Goal: Browse casually: Explore the website without a specific task or goal

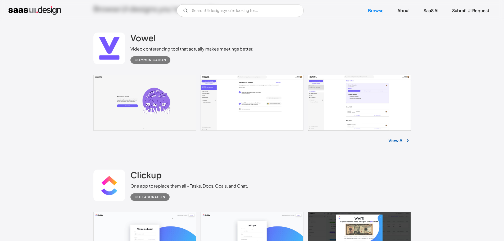
scroll to position [157, 0]
click at [229, 97] on link at bounding box center [251, 103] width 317 height 56
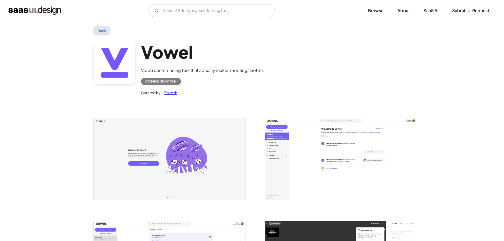
scroll to position [6, 0]
click at [335, 155] on img "open lightbox" at bounding box center [341, 159] width 152 height 82
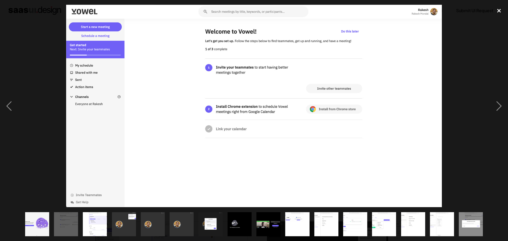
click at [500, 10] on div "close lightbox" at bounding box center [499, 11] width 18 height 12
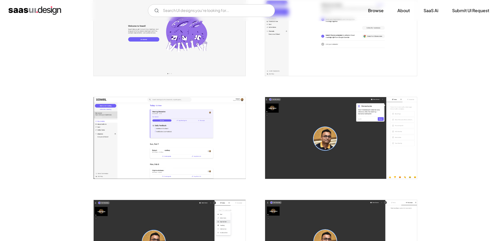
scroll to position [0, 0]
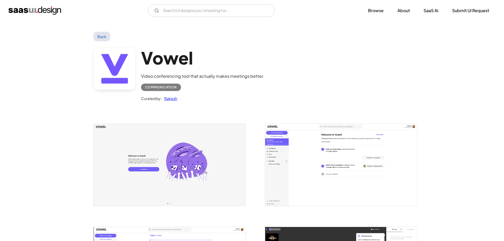
click at [48, 10] on img "home" at bounding box center [34, 10] width 53 height 8
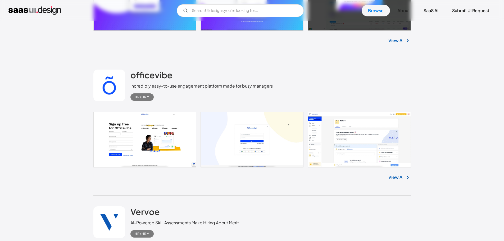
scroll to position [395, 0]
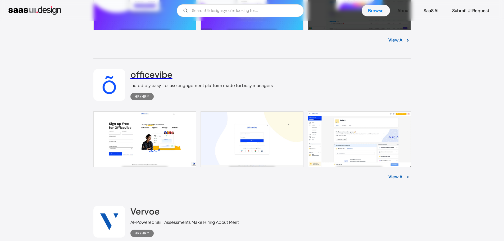
click at [154, 75] on h2 "officevibe" at bounding box center [151, 74] width 42 height 11
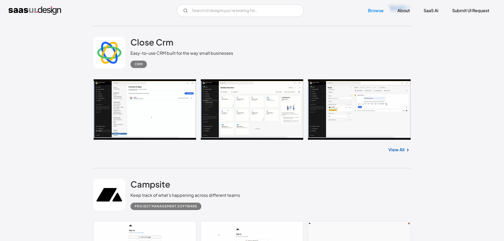
scroll to position [1700, 0]
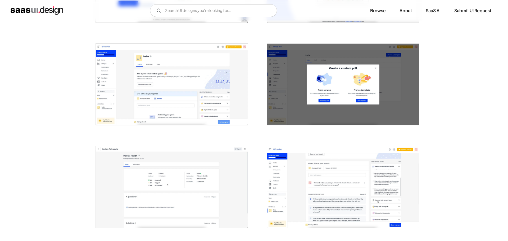
scroll to position [183, 0]
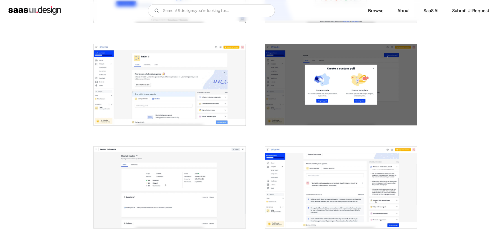
click at [158, 177] on img "open lightbox" at bounding box center [170, 187] width 152 height 81
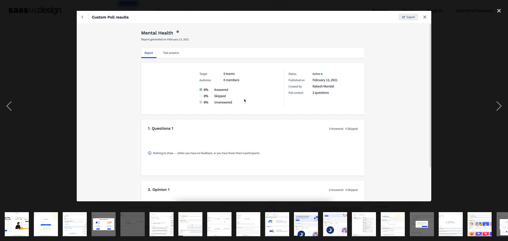
click at [158, 217] on img "show item 6 of 24" at bounding box center [161, 224] width 45 height 24
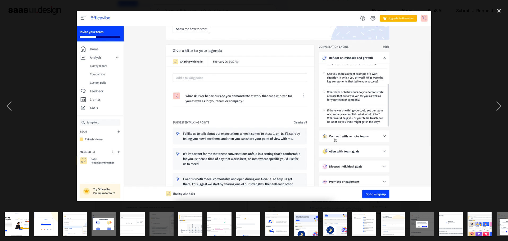
click at [186, 221] on img "show item 7 of 24" at bounding box center [190, 224] width 45 height 24
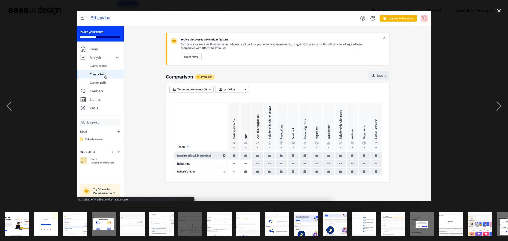
click at [221, 221] on img "show item 8 of 24" at bounding box center [219, 224] width 45 height 24
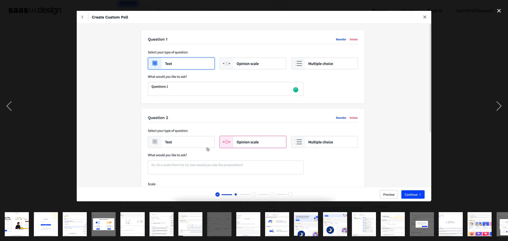
click at [246, 219] on img "show item 9 of 24" at bounding box center [248, 224] width 45 height 24
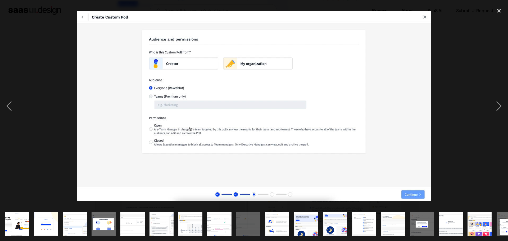
click at [267, 219] on img "show item 10 of 24" at bounding box center [277, 224] width 45 height 24
